Goal: Task Accomplishment & Management: Manage account settings

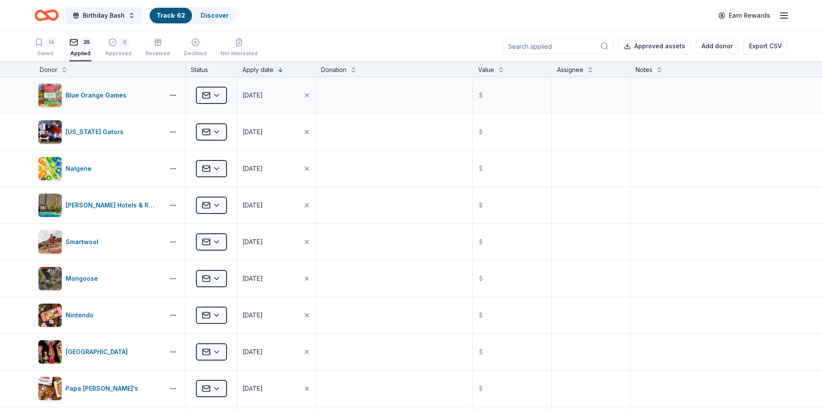
scroll to position [0, 0]
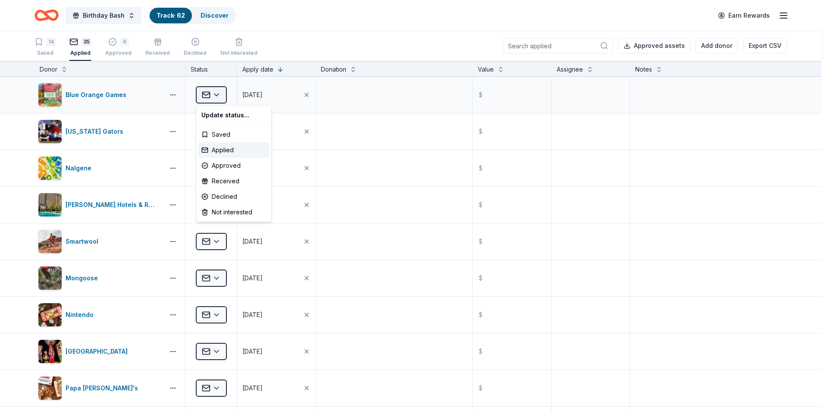
click at [218, 94] on html "Birthday Bash Track · 62 Discover Earn Rewards 14 Saved 35 Applied 6 Approved R…" at bounding box center [414, 205] width 828 height 411
click at [238, 150] on div "Applied" at bounding box center [234, 150] width 72 height 16
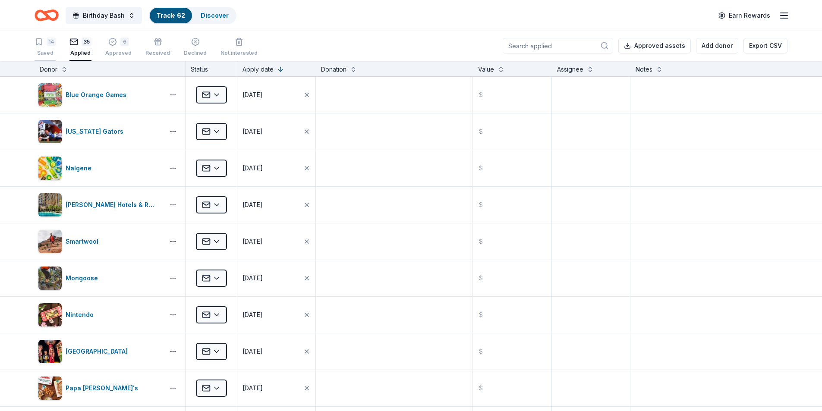
click at [51, 45] on div "14" at bounding box center [51, 42] width 9 height 9
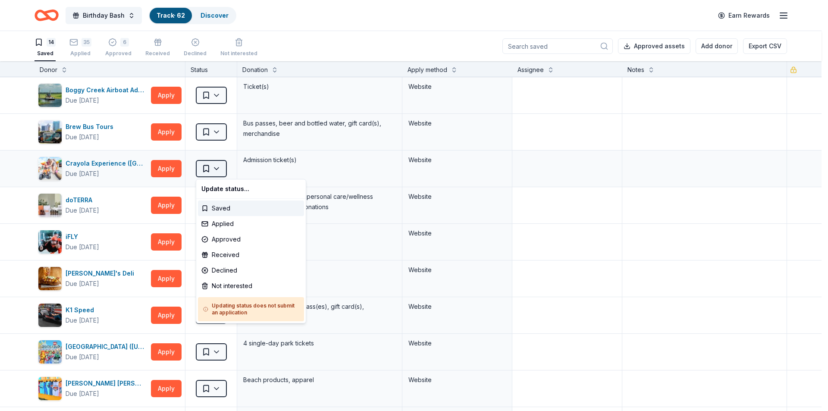
click at [214, 170] on html "Birthday Bash Track · 62 Discover Earn Rewards 14 Saved 35 Applied 6 Approved R…" at bounding box center [414, 205] width 828 height 411
click at [221, 236] on div "Approved" at bounding box center [251, 240] width 106 height 16
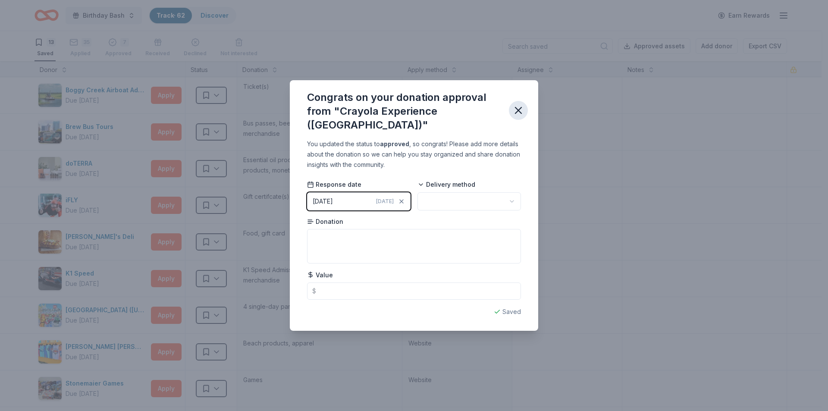
click at [520, 107] on icon "button" at bounding box center [518, 110] width 12 height 12
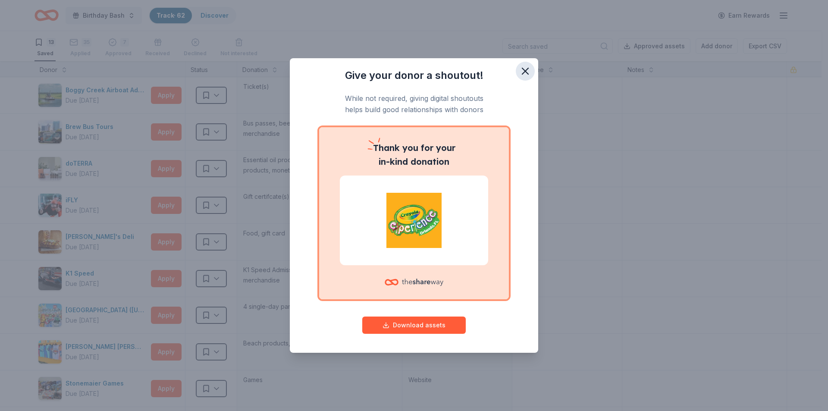
click at [525, 71] on icon "button" at bounding box center [525, 71] width 6 height 6
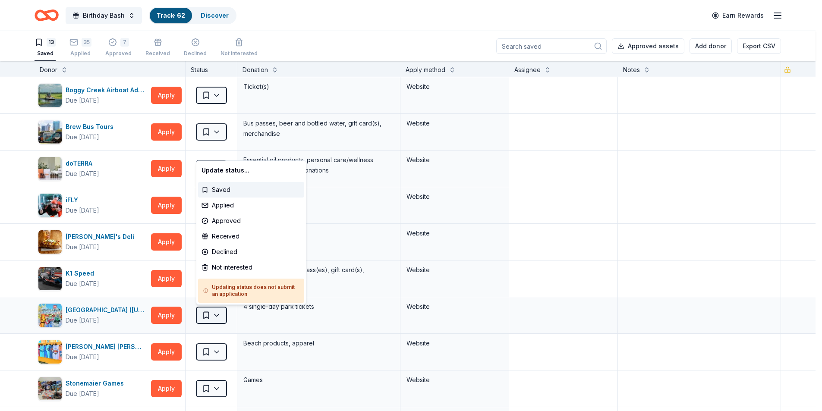
click at [216, 317] on html "Birthday Bash Track · 62 Discover Earn Rewards 13 Saved 35 Applied 7 Approved R…" at bounding box center [411, 205] width 822 height 411
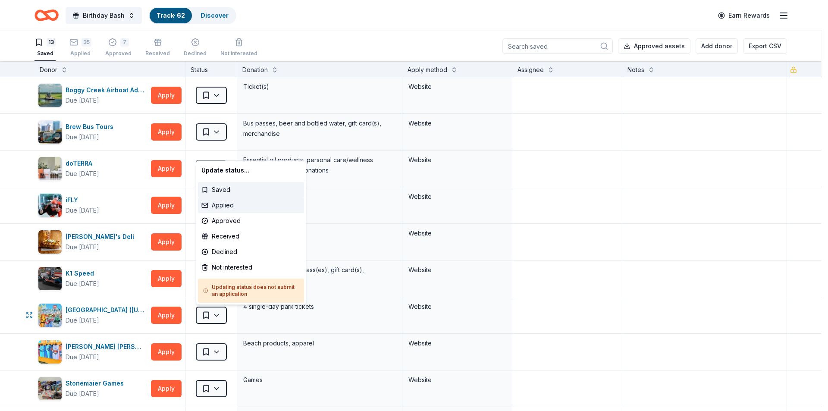
click at [241, 204] on div "Applied" at bounding box center [251, 206] width 106 height 16
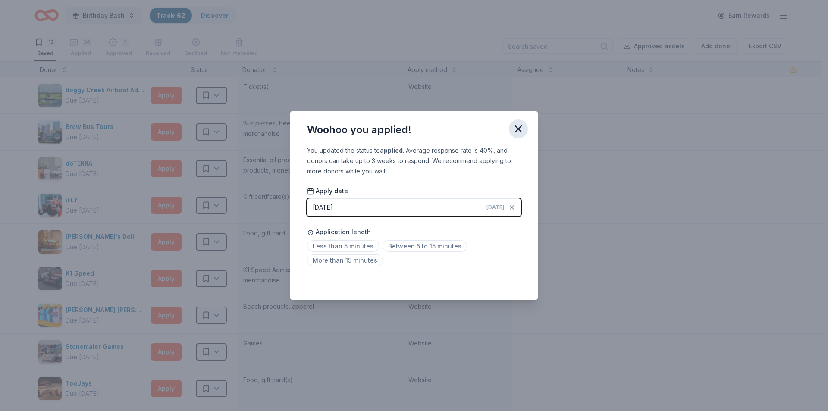
click at [519, 127] on icon "button" at bounding box center [518, 129] width 6 height 6
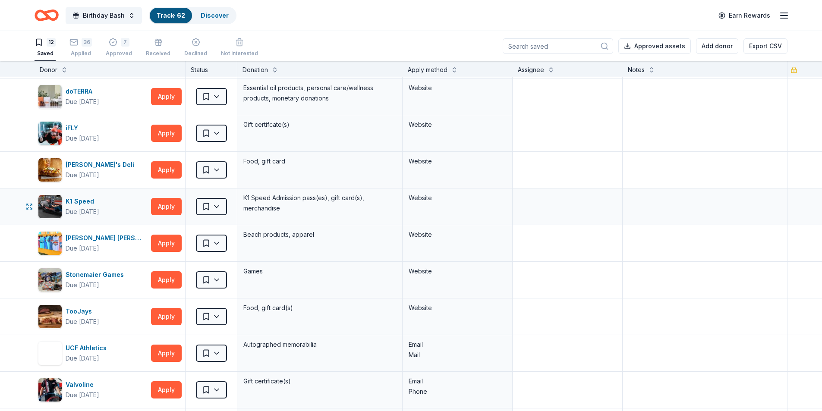
scroll to position [86, 0]
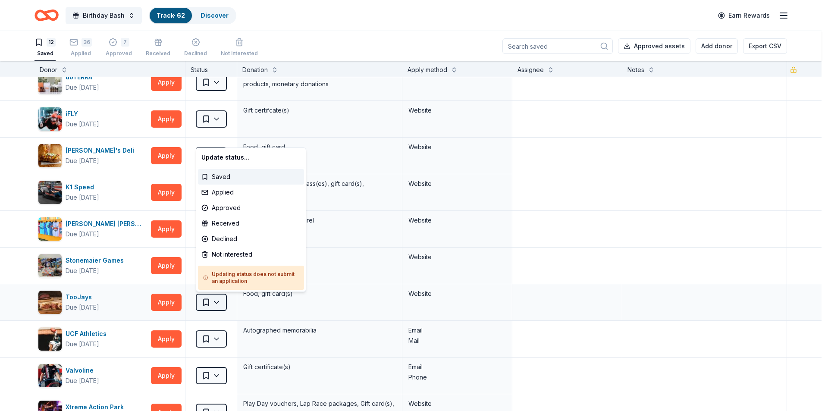
click at [221, 307] on html "Birthday Bash Track · 62 Discover Earn Rewards 12 Saved 36 Applied 7 Approved R…" at bounding box center [414, 205] width 828 height 411
click at [229, 191] on div "Applied" at bounding box center [251, 193] width 106 height 16
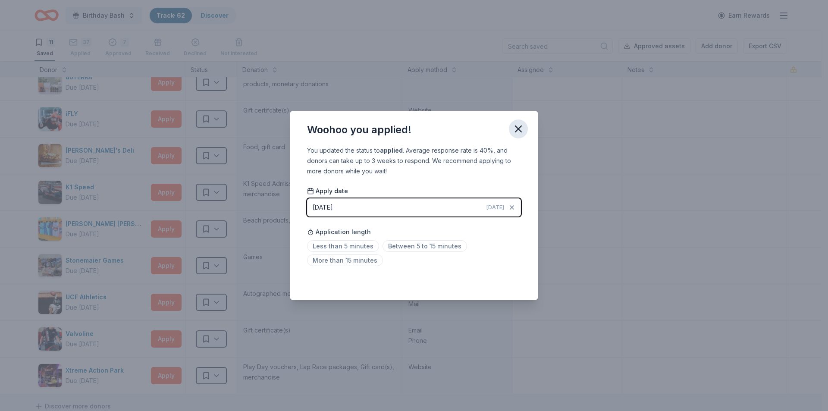
click at [523, 128] on icon "button" at bounding box center [518, 129] width 12 height 12
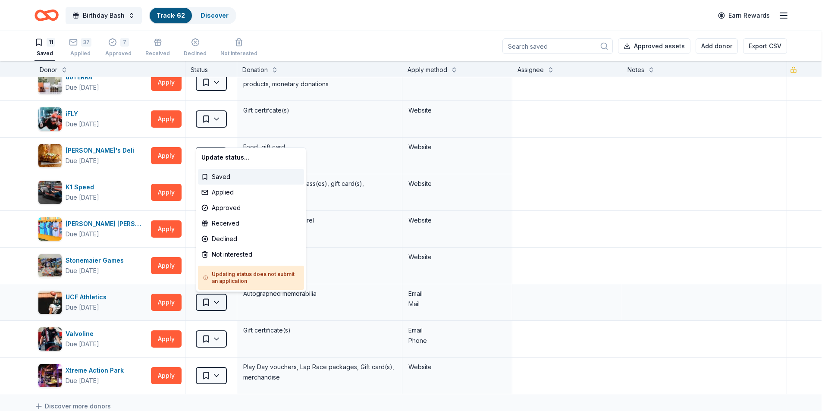
click at [223, 304] on html "Birthday Bash Track · 62 Discover Earn Rewards 11 Saved 37 Applied 7 Approved R…" at bounding box center [414, 205] width 828 height 411
click at [239, 193] on div "Applied" at bounding box center [251, 193] width 106 height 16
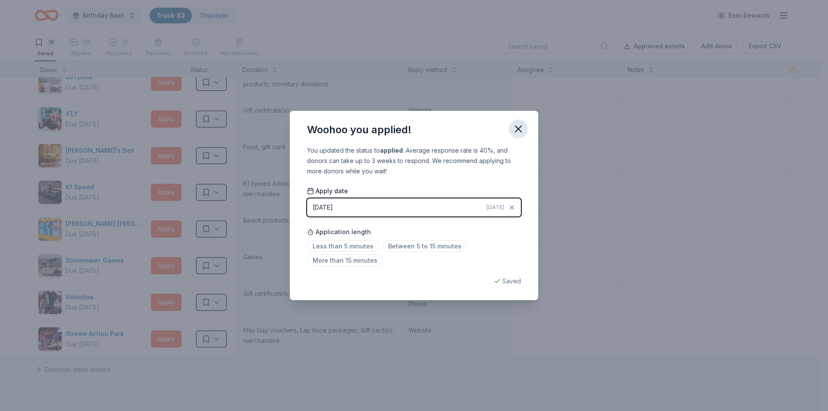
click at [517, 127] on icon "button" at bounding box center [518, 129] width 6 height 6
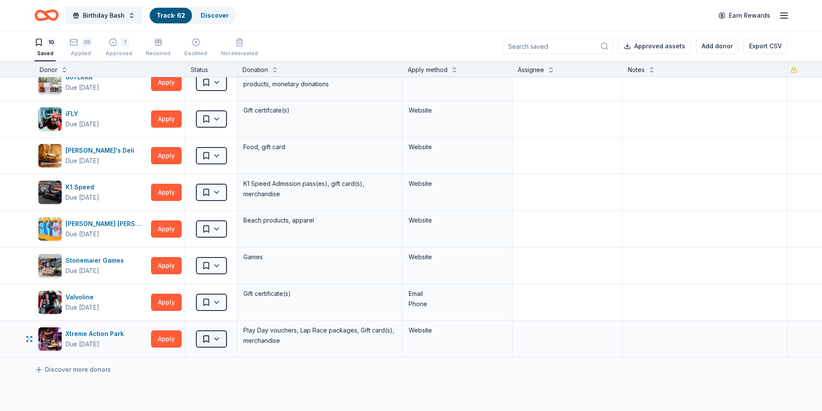
click at [217, 341] on html "Birthday Bash Track · 62 Discover Earn Rewards 10 Saved 38 Applied 7 Approved R…" at bounding box center [411, 205] width 822 height 411
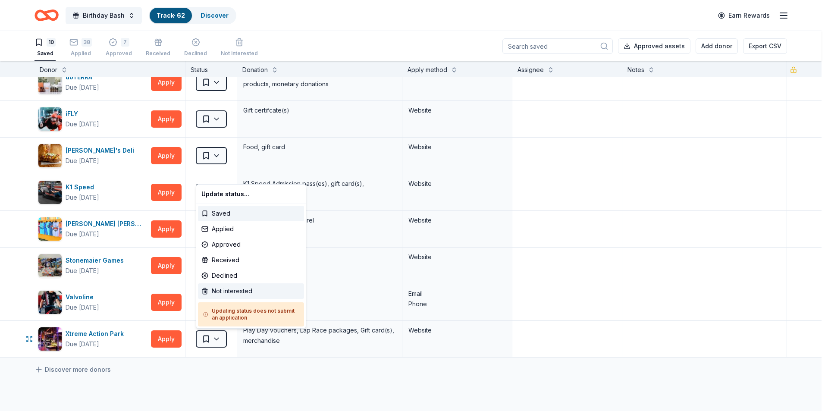
click at [215, 291] on div "Not interested" at bounding box center [251, 291] width 106 height 16
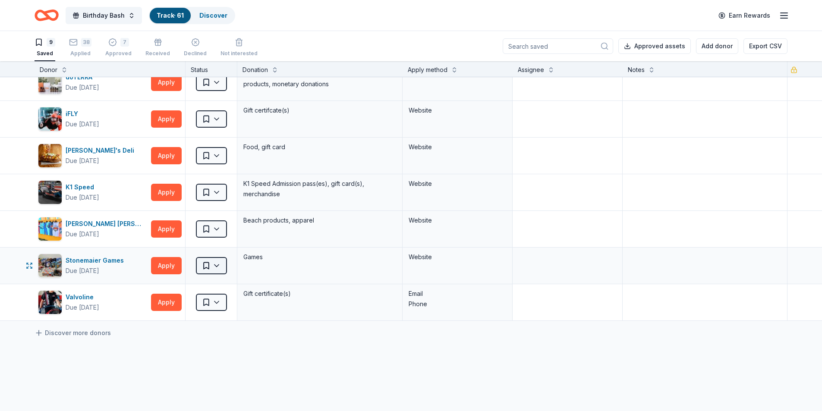
click at [215, 269] on html "Birthday Bash Track · 61 Discover Earn Rewards 9 Saved 38 Applied 7 Approved Re…" at bounding box center [411, 205] width 822 height 411
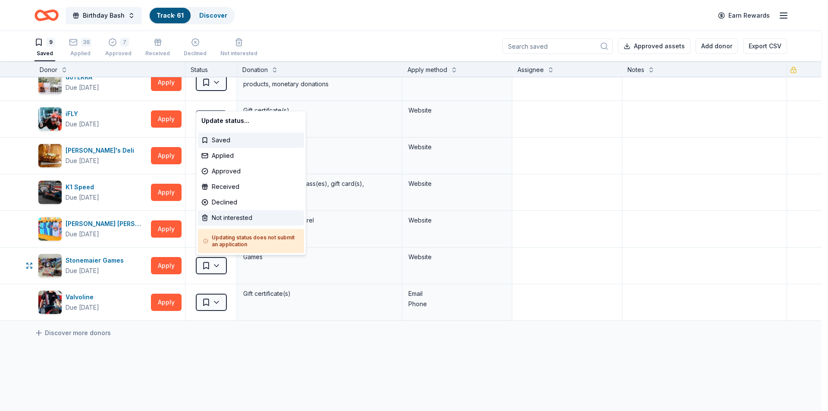
click at [234, 214] on div "Not interested" at bounding box center [251, 218] width 106 height 16
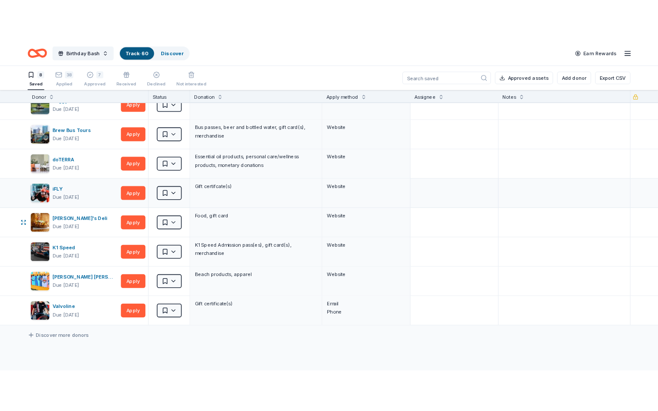
scroll to position [0, 0]
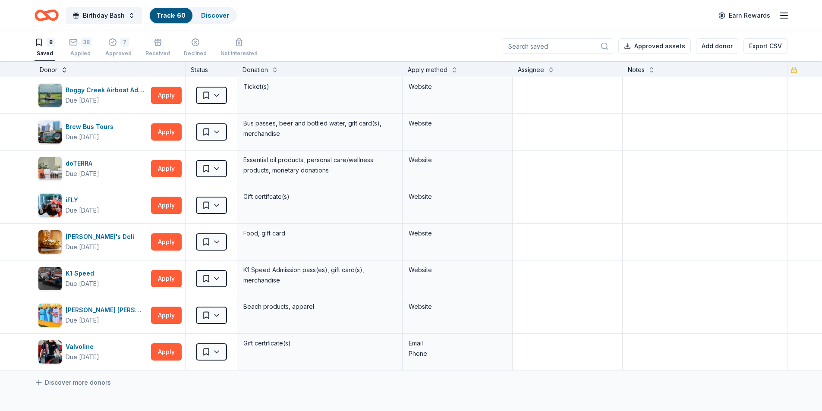
click at [65, 69] on button at bounding box center [64, 69] width 7 height 9
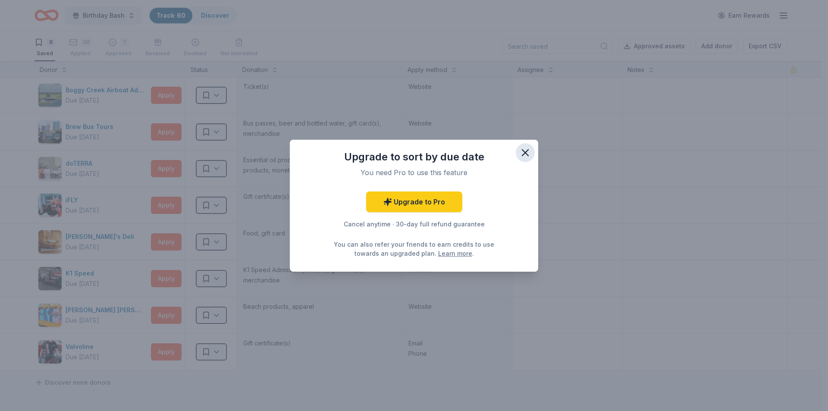
click at [530, 151] on icon "button" at bounding box center [525, 153] width 12 height 12
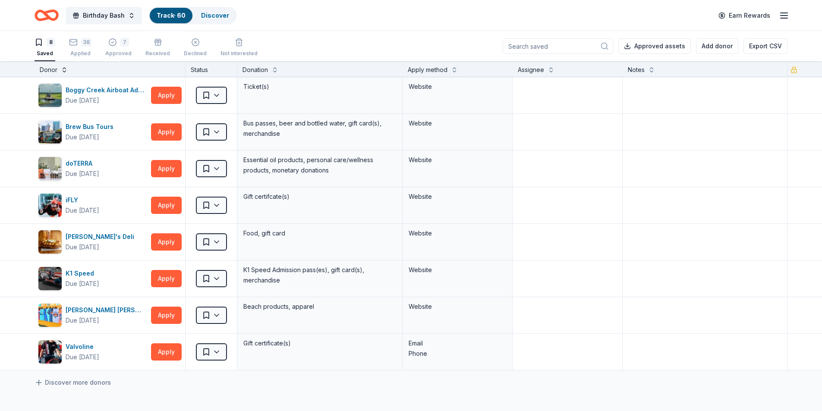
click at [63, 73] on button at bounding box center [64, 69] width 7 height 9
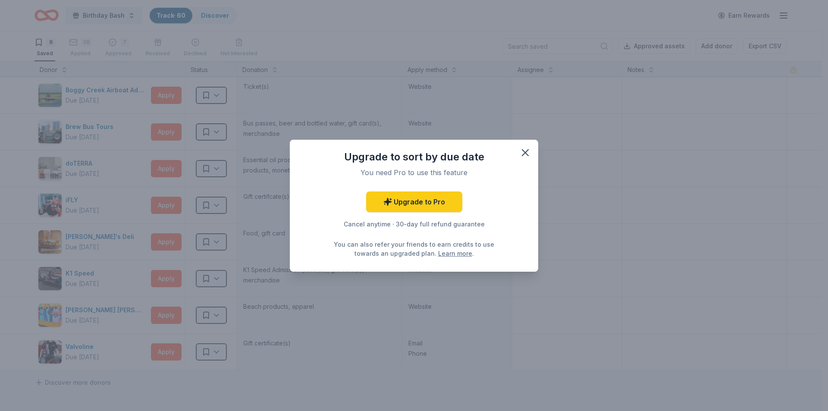
click at [533, 145] on span at bounding box center [525, 152] width 19 height 19
click at [528, 151] on icon "button" at bounding box center [525, 153] width 12 height 12
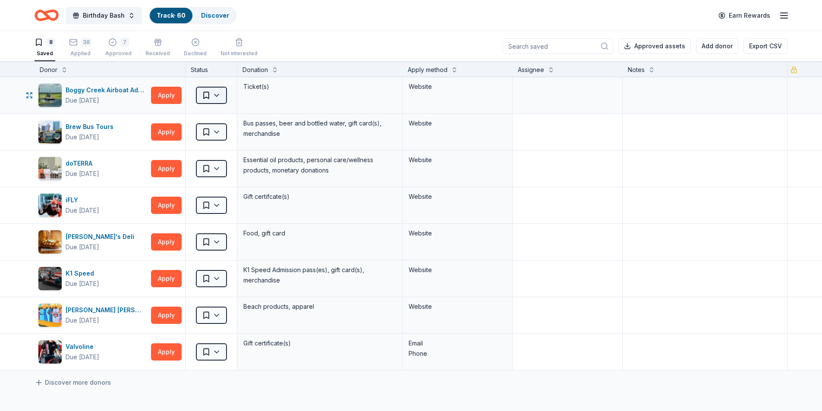
click at [219, 90] on html "Birthday Bash Track · 60 Discover Earn Rewards 8 Saved 38 Applied 7 Approved Re…" at bounding box center [411, 205] width 822 height 411
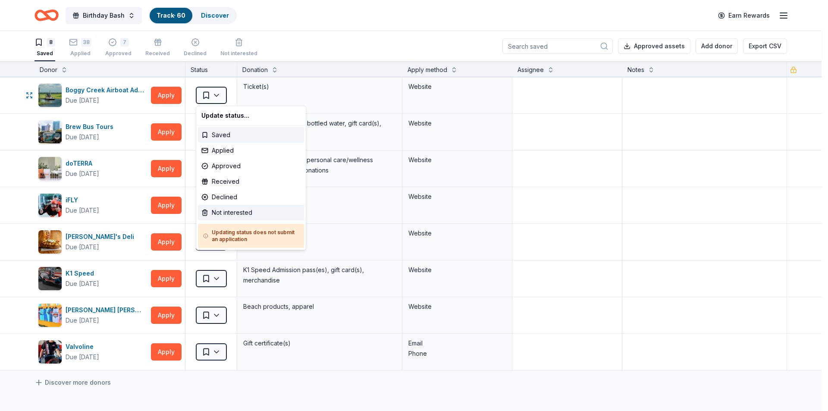
click at [241, 210] on div "Not interested" at bounding box center [251, 213] width 106 height 16
